Goal: Transaction & Acquisition: Book appointment/travel/reservation

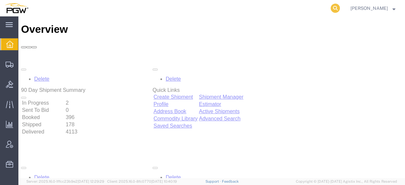
click at [340, 10] on icon at bounding box center [334, 8] width 9 height 9
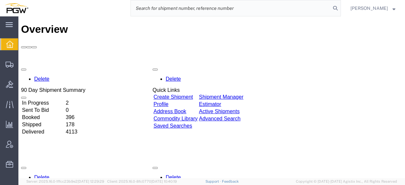
paste input "56470316"
type input "56470316"
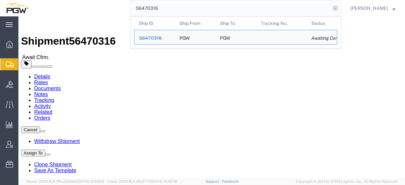
click h2 "Shipment Detail Multi-stop"
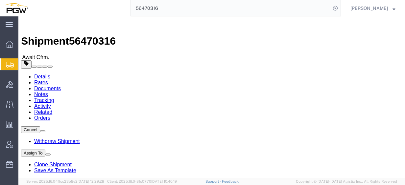
click link "Rates"
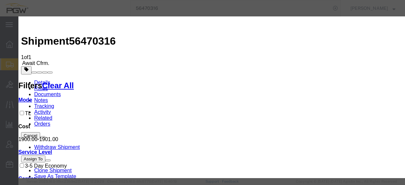
drag, startPoint x: 234, startPoint y: 53, endPoint x: 237, endPoint y: 52, distance: 3.5
drag, startPoint x: 237, startPoint y: 52, endPoint x: 111, endPoint y: 40, distance: 126.7
type input "1500"
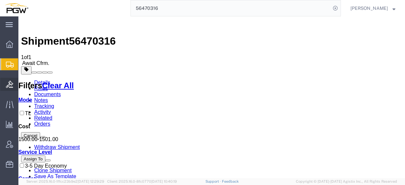
click at [23, 84] on span "Bids" at bounding box center [20, 84] width 5 height 13
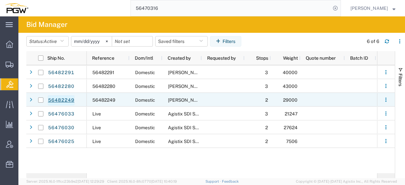
click at [68, 102] on link "56482249" at bounding box center [61, 100] width 27 height 11
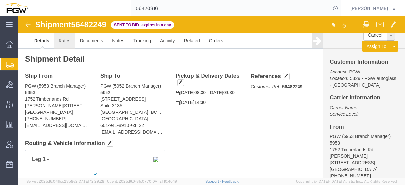
click link "Rates"
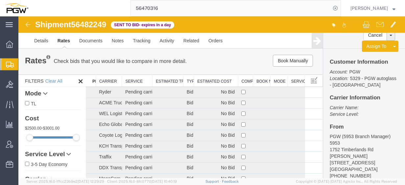
click at [198, 80] on th "Estimated Cost" at bounding box center [216, 81] width 44 height 12
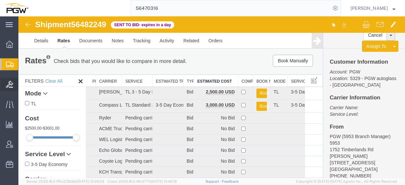
click at [23, 85] on span "Bids" at bounding box center [20, 84] width 5 height 13
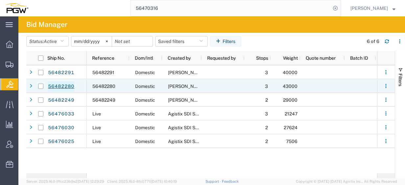
click at [66, 89] on link "56482280" at bounding box center [61, 86] width 27 height 11
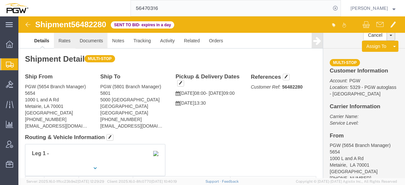
click link "Rates"
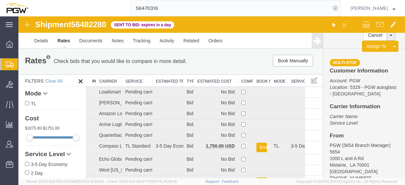
click at [210, 78] on th "Estimated Cost" at bounding box center [216, 81] width 44 height 12
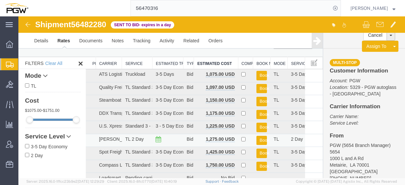
scroll to position [33, 0]
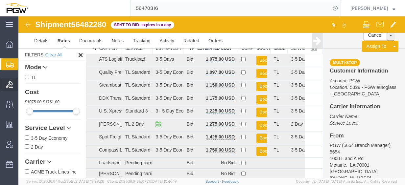
drag, startPoint x: 25, startPoint y: 85, endPoint x: 32, endPoint y: 86, distance: 7.0
click at [23, 85] on span "Bids" at bounding box center [20, 84] width 5 height 13
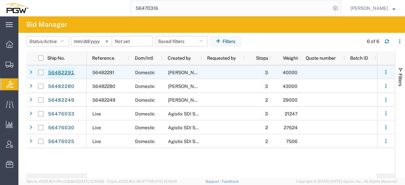
click at [48, 71] on link "56482291" at bounding box center [61, 73] width 27 height 11
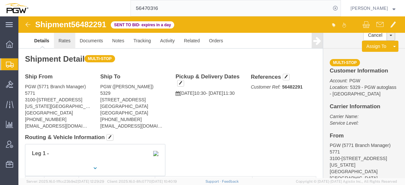
click link "Rates"
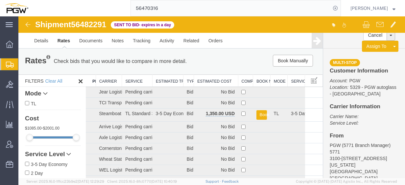
click at [210, 82] on th "Estimated Cost" at bounding box center [216, 81] width 44 height 12
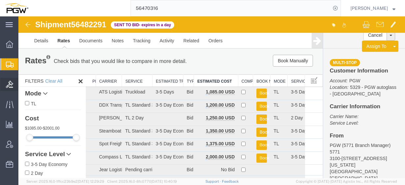
click at [23, 84] on span "Bids" at bounding box center [20, 84] width 5 height 13
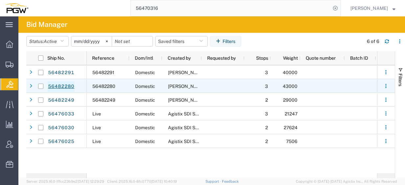
click at [72, 85] on link "56482280" at bounding box center [61, 86] width 27 height 11
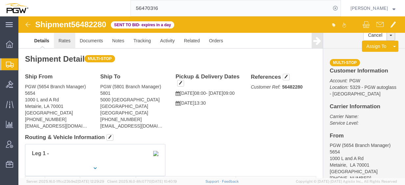
click link "Rates"
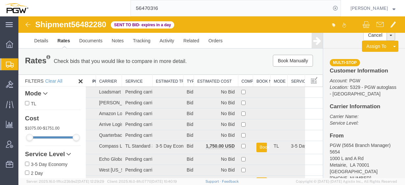
click at [210, 80] on th "Estimated Cost" at bounding box center [216, 81] width 44 height 12
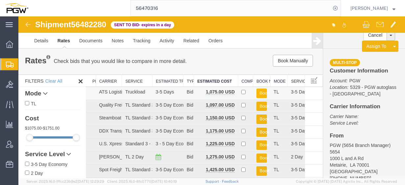
click at [258, 93] on button "Book" at bounding box center [261, 94] width 11 height 10
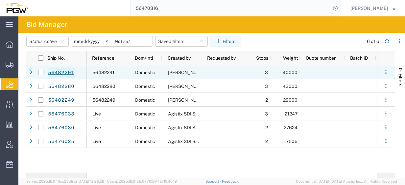
click at [65, 70] on link "56482291" at bounding box center [61, 73] width 27 height 11
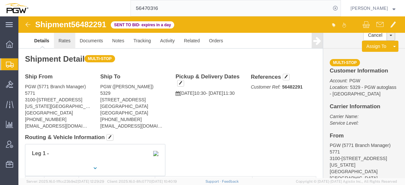
click link "Rates"
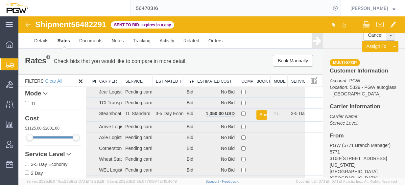
click at [213, 83] on th "Estimated Cost" at bounding box center [216, 81] width 44 height 12
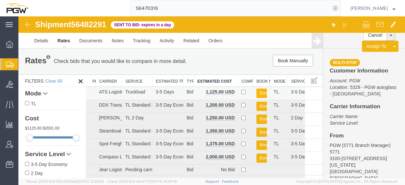
click at [258, 92] on button "Book" at bounding box center [261, 94] width 11 height 10
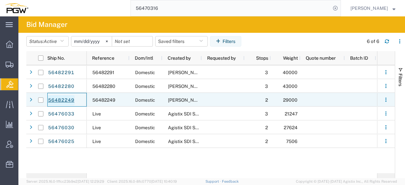
click at [69, 100] on link "56482249" at bounding box center [61, 100] width 27 height 11
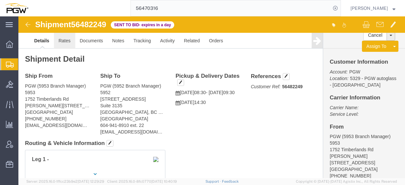
click link "Rates"
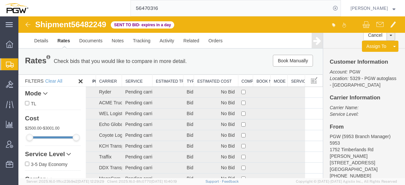
click at [201, 80] on th "Estimated Cost" at bounding box center [216, 81] width 44 height 12
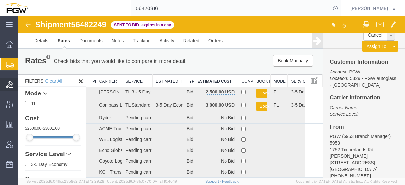
click at [23, 85] on span "Bids" at bounding box center [20, 84] width 5 height 13
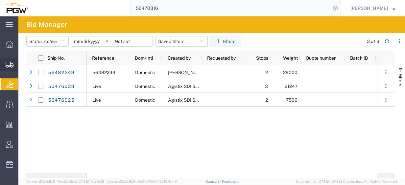
click at [0, 0] on span "Shipment Manager" at bounding box center [0, 0] width 0 height 0
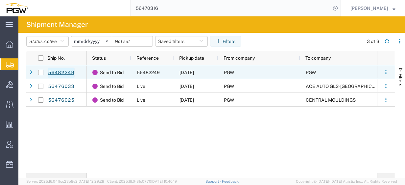
click at [60, 70] on link "56482249" at bounding box center [61, 73] width 27 height 11
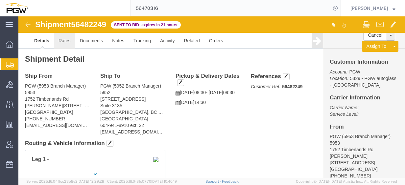
click link "Rates"
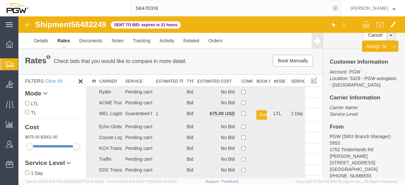
click at [222, 79] on th "Estimated Cost" at bounding box center [216, 81] width 44 height 12
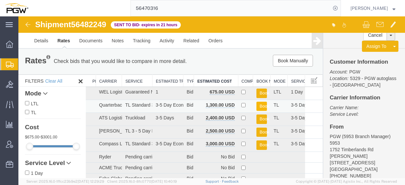
click at [258, 106] on button "Book" at bounding box center [261, 107] width 11 height 10
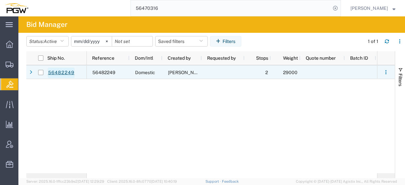
click at [68, 68] on link "56482249" at bounding box center [61, 73] width 27 height 11
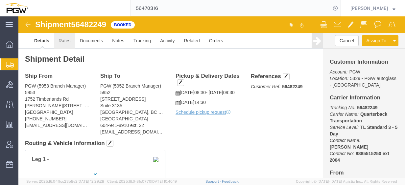
click link "Rates"
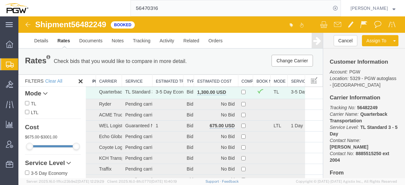
click at [209, 78] on th "Estimated Cost" at bounding box center [216, 81] width 44 height 12
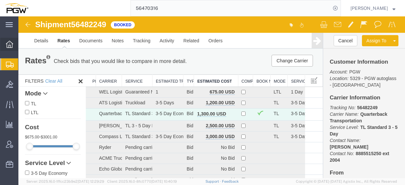
click at [11, 43] on icon at bounding box center [9, 44] width 7 height 7
